Goal: Information Seeking & Learning: Learn about a topic

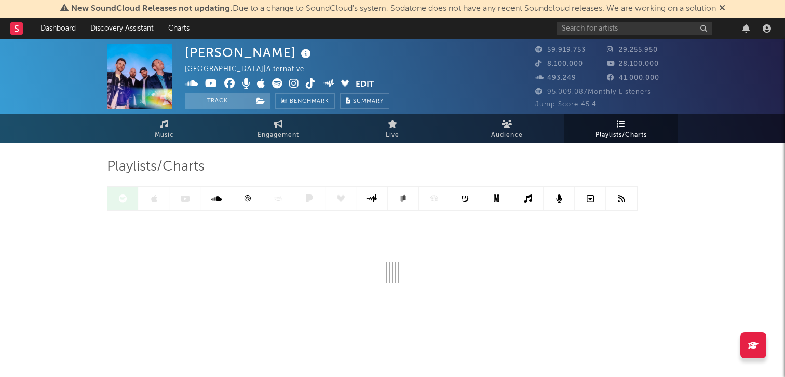
click at [725, 12] on icon at bounding box center [722, 8] width 6 height 8
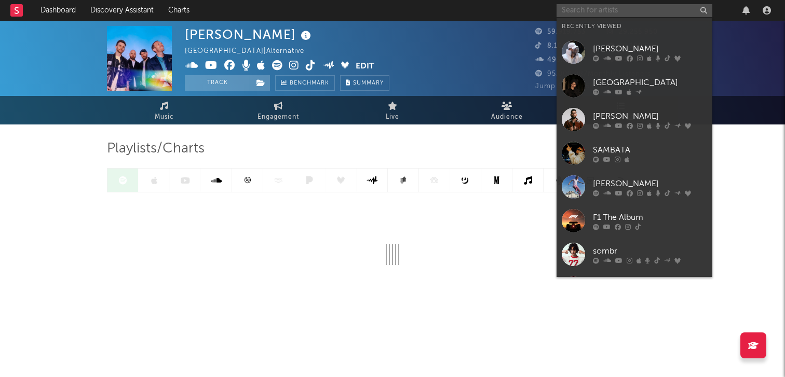
click at [593, 10] on input "text" at bounding box center [634, 10] width 156 height 13
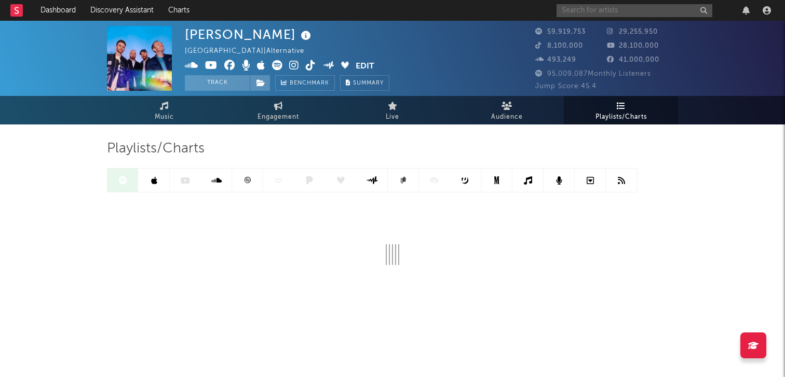
click at [580, 11] on input "text" at bounding box center [634, 10] width 156 height 13
type input "[DATE]"
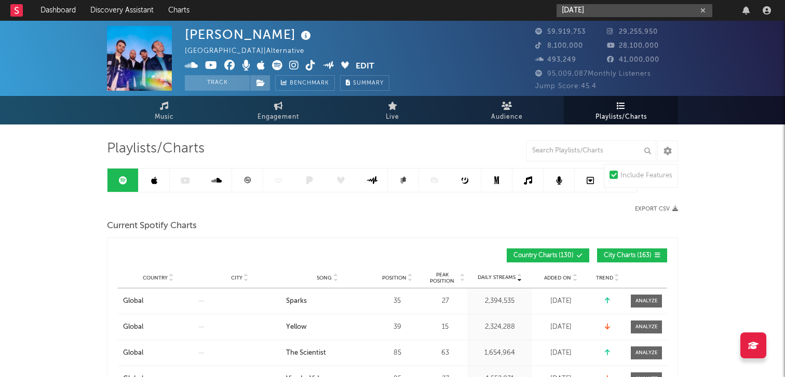
click at [606, 10] on input "[DATE]" at bounding box center [634, 10] width 156 height 13
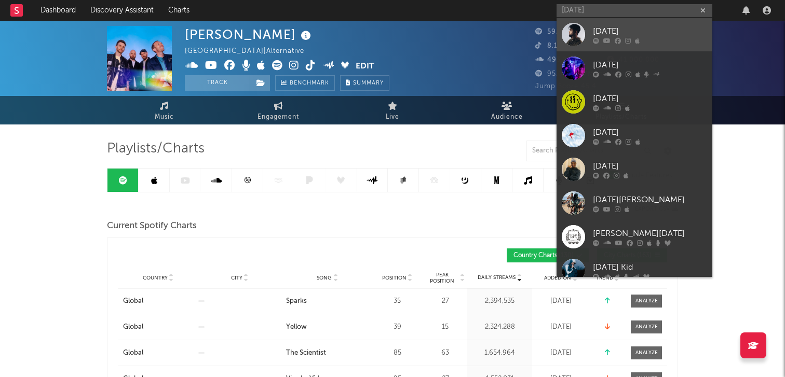
click at [606, 35] on div "[DATE]" at bounding box center [650, 31] width 114 height 12
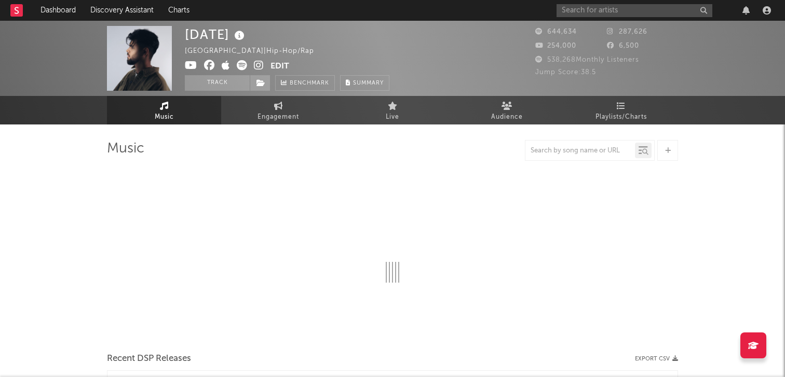
select select "6m"
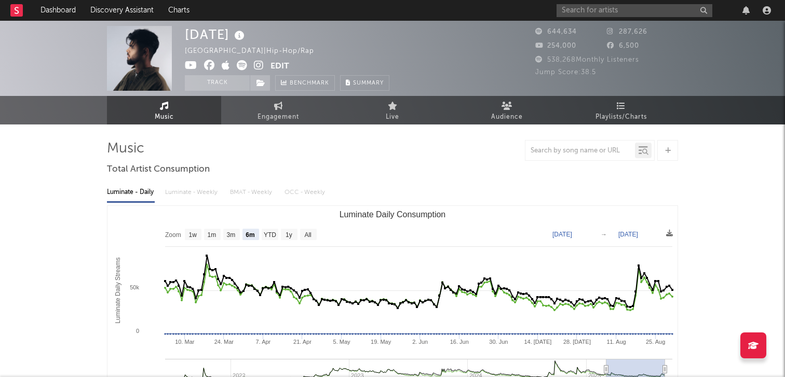
select select "6m"
click at [604, 106] on link "Playlists/Charts" at bounding box center [621, 110] width 114 height 29
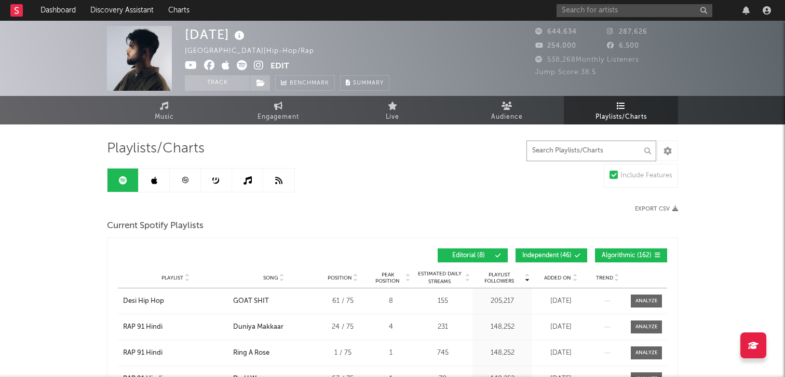
click at [569, 159] on input "text" at bounding box center [591, 151] width 130 height 21
click at [551, 150] on input "text" at bounding box center [591, 151] width 130 height 21
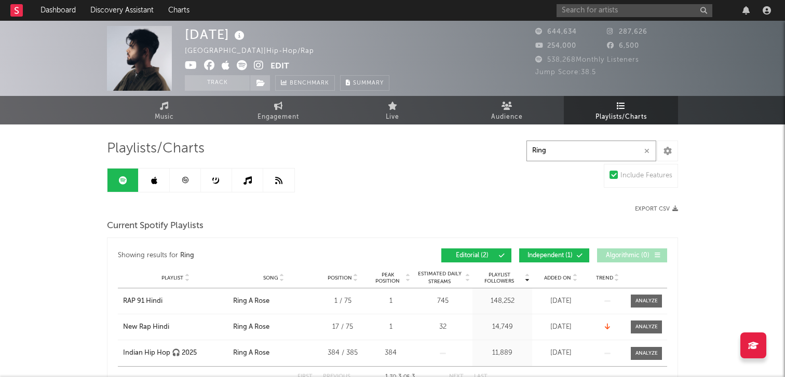
type input "Ring"
click at [157, 182] on icon at bounding box center [154, 180] width 6 height 8
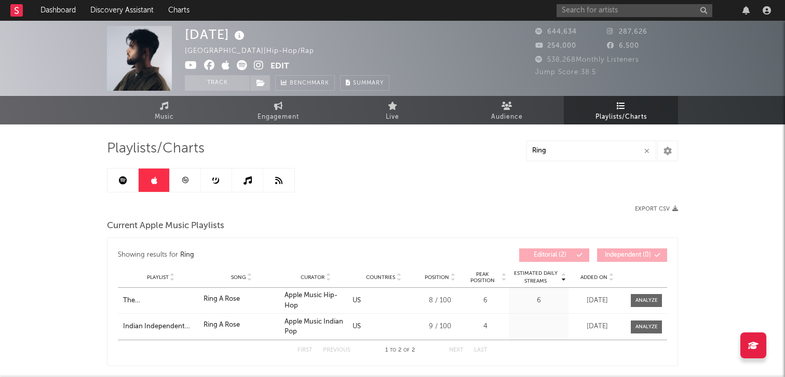
click at [188, 187] on link at bounding box center [185, 180] width 31 height 23
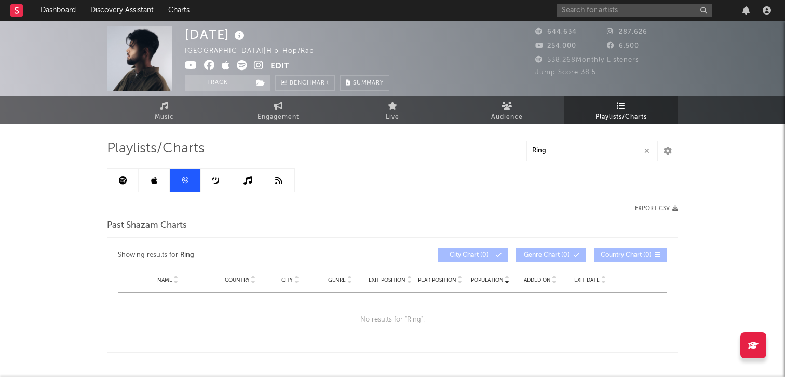
click at [245, 182] on icon at bounding box center [247, 180] width 8 height 8
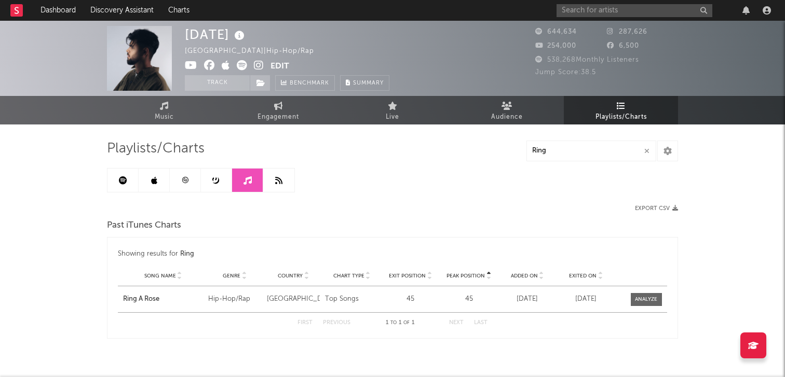
click at [219, 183] on icon at bounding box center [216, 180] width 8 height 8
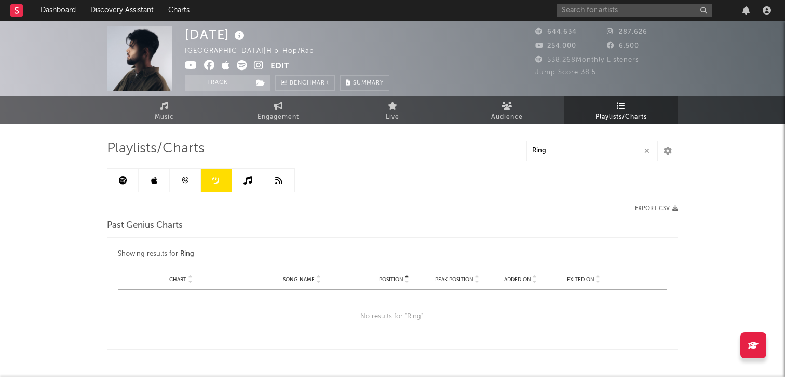
click at [277, 185] on link at bounding box center [278, 180] width 31 height 23
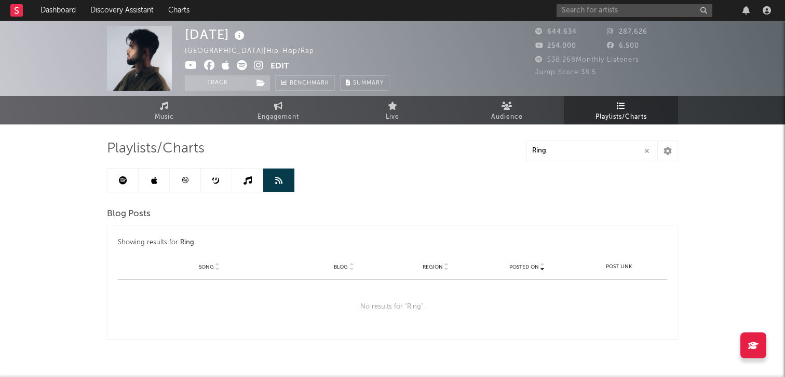
click at [254, 186] on link at bounding box center [247, 180] width 31 height 23
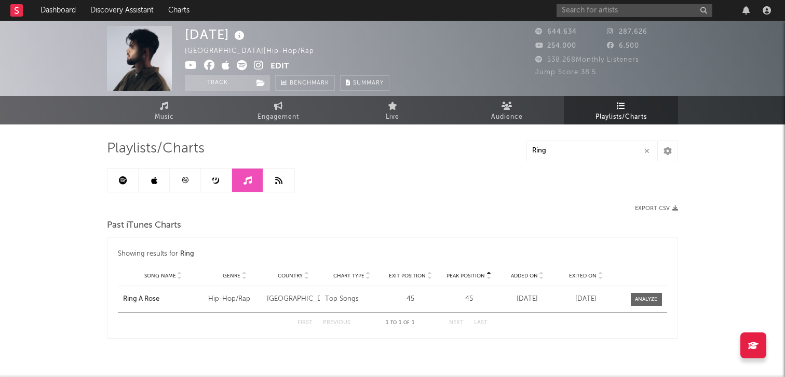
click at [220, 189] on link at bounding box center [216, 180] width 31 height 23
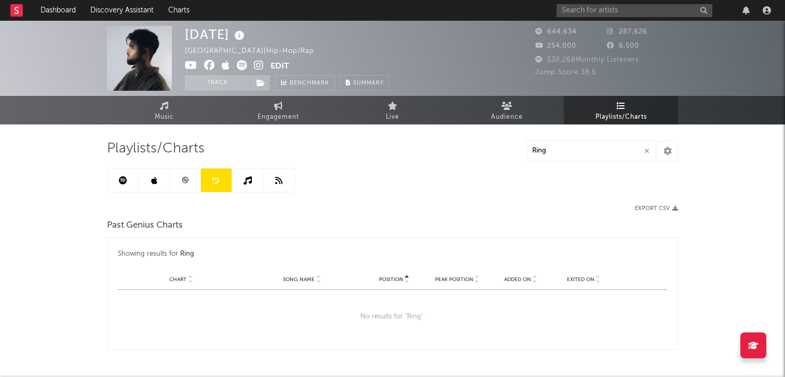
click at [183, 188] on link at bounding box center [185, 180] width 31 height 23
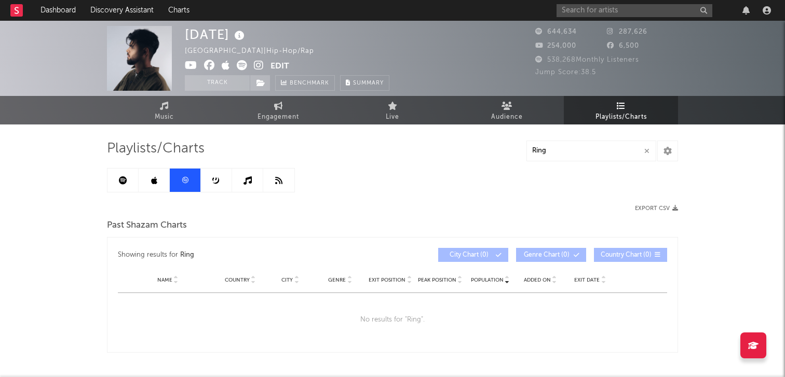
scroll to position [38, 0]
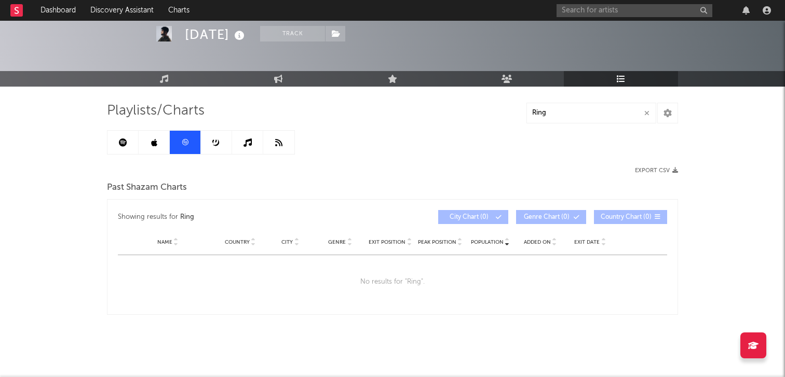
click at [154, 142] on icon at bounding box center [154, 143] width 6 height 8
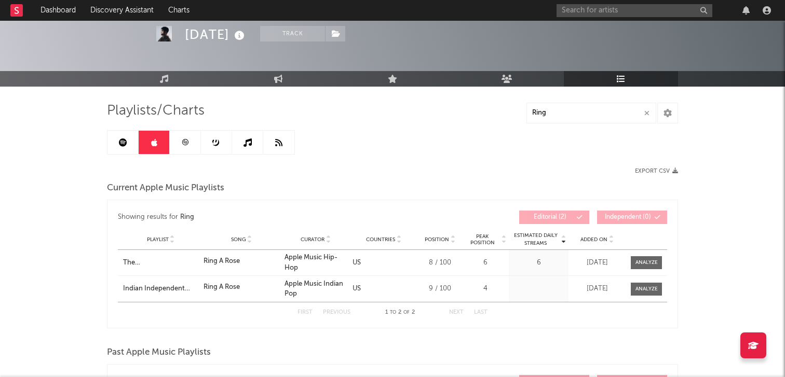
click at [117, 146] on link at bounding box center [122, 142] width 31 height 23
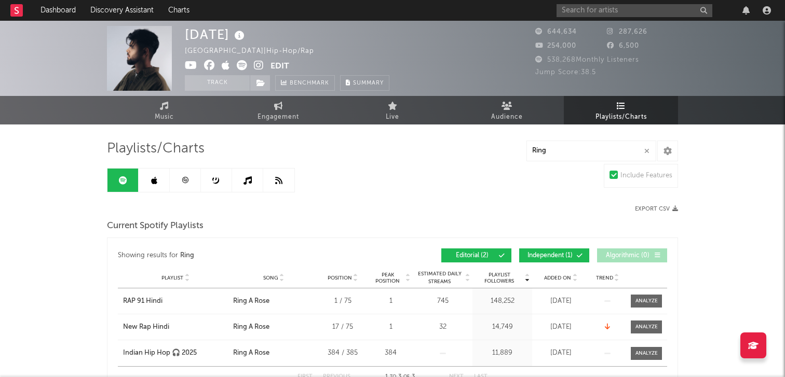
click at [649, 151] on icon "button" at bounding box center [646, 151] width 5 height 7
